Goal: Task Accomplishment & Management: Manage account settings

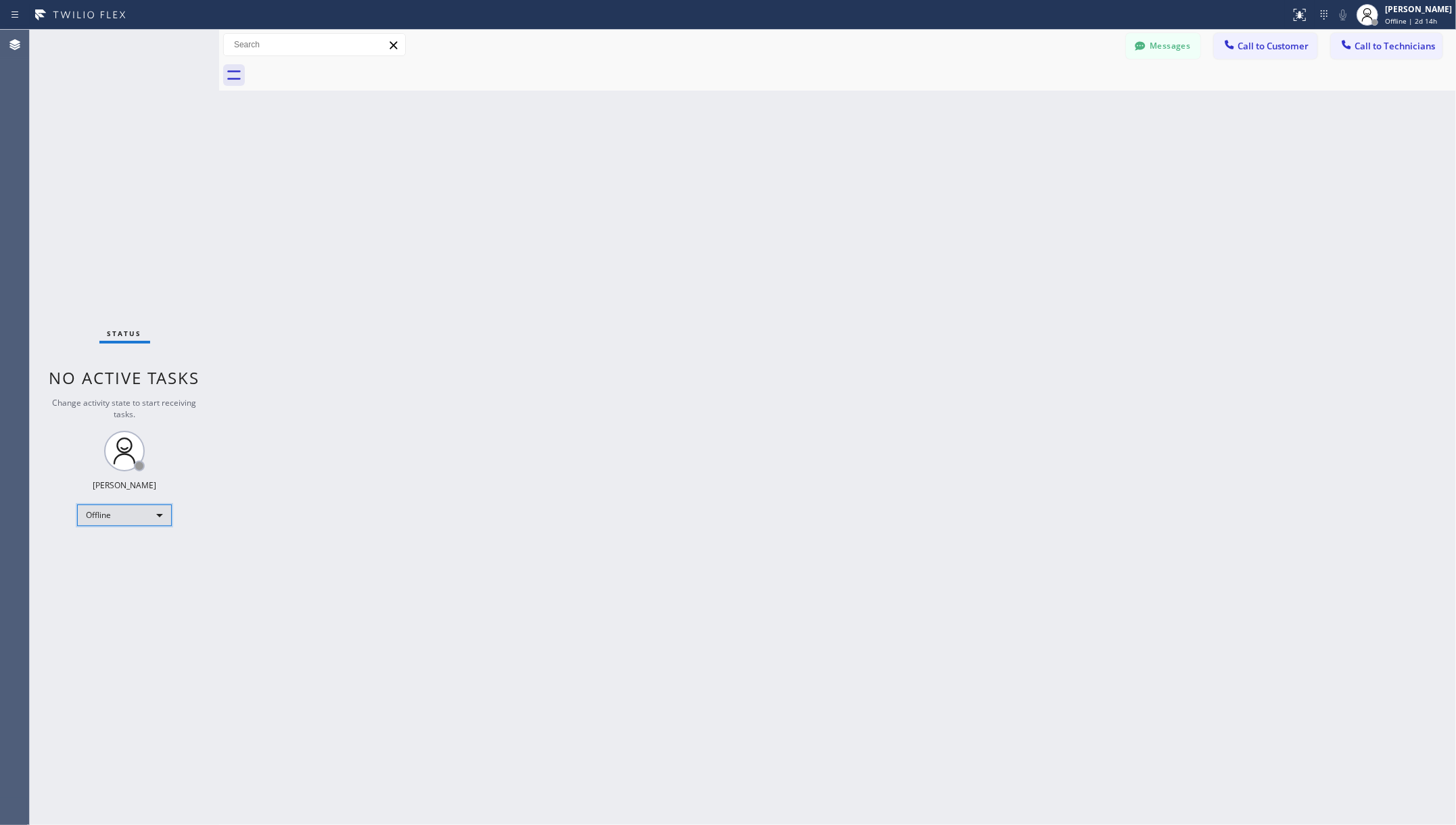
click at [122, 520] on div "Offline" at bounding box center [125, 515] width 94 height 22
click at [122, 573] on li "Unavailable" at bounding box center [123, 567] width 91 height 16
click at [384, 562] on div "Back to Dashboard Change Sender ID Customers Technicians AA Adam Arseneault 08/…" at bounding box center [837, 427] width 1237 height 796
drag, startPoint x: 71, startPoint y: 104, endPoint x: 139, endPoint y: 14, distance: 112.8
click at [71, 104] on div "Status No active tasks Change activity state to start receiving tasks. Christy …" at bounding box center [124, 427] width 189 height 796
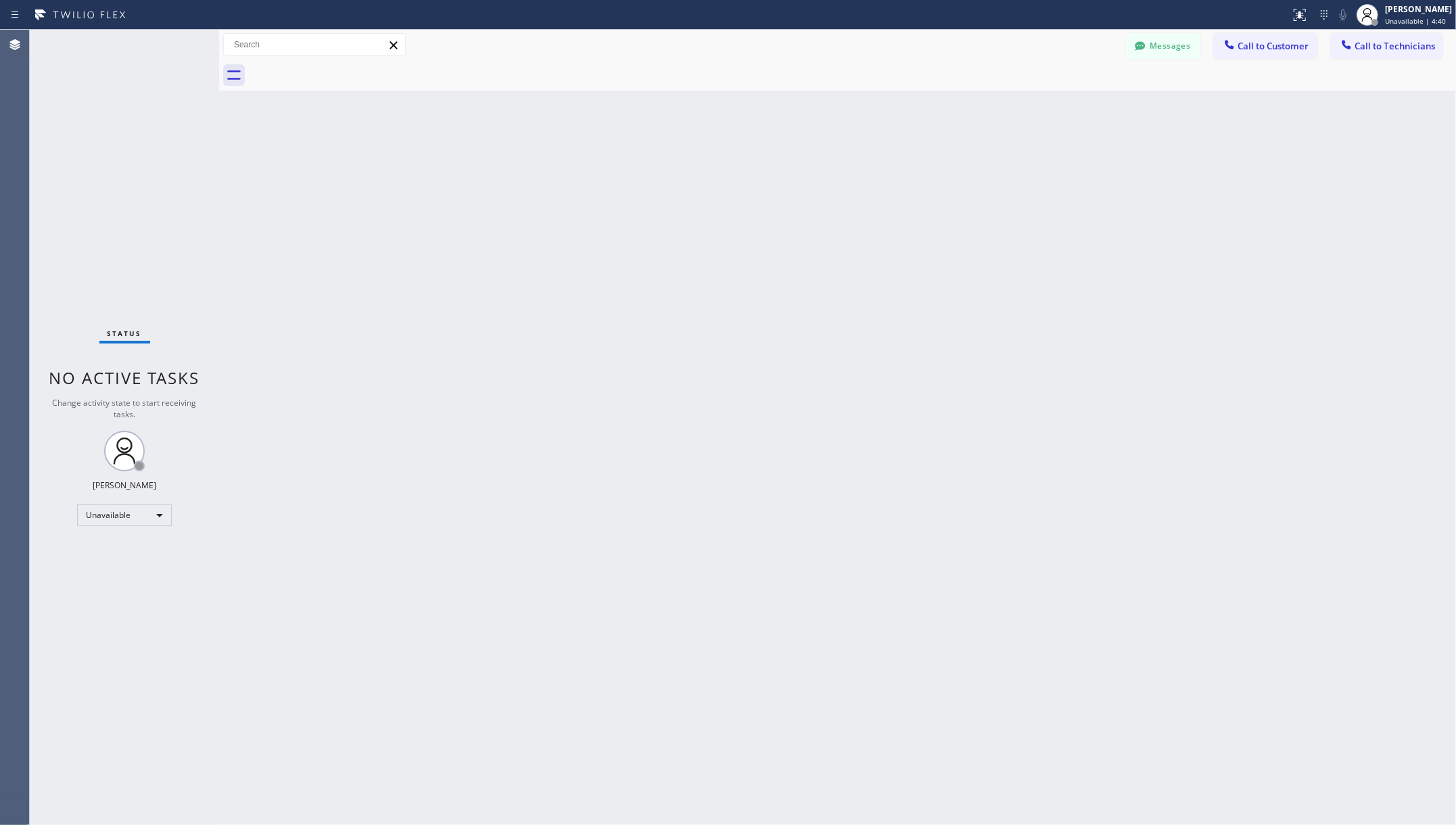
click at [274, 220] on div "Back to Dashboard Change Sender ID Customers Technicians AA Adam Arseneault 08/…" at bounding box center [837, 427] width 1237 height 796
click at [510, 393] on div "Back to Dashboard Change Sender ID Customers Technicians AA Adam Arseneault 08/…" at bounding box center [837, 427] width 1237 height 796
